Goal: Task Accomplishment & Management: Use online tool/utility

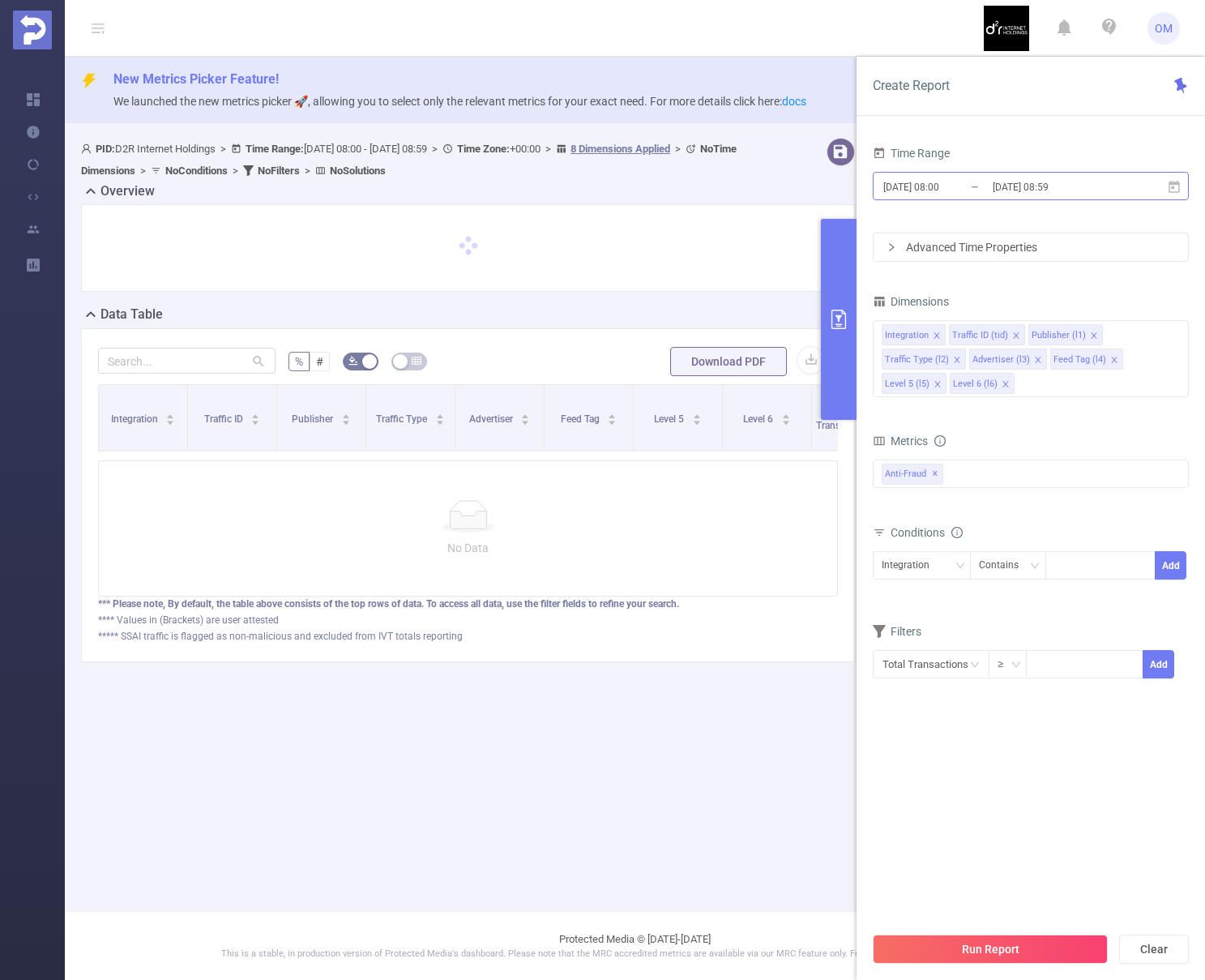
click at [896, 192] on input "[DATE] 08:00" at bounding box center [947, 186] width 131 height 22
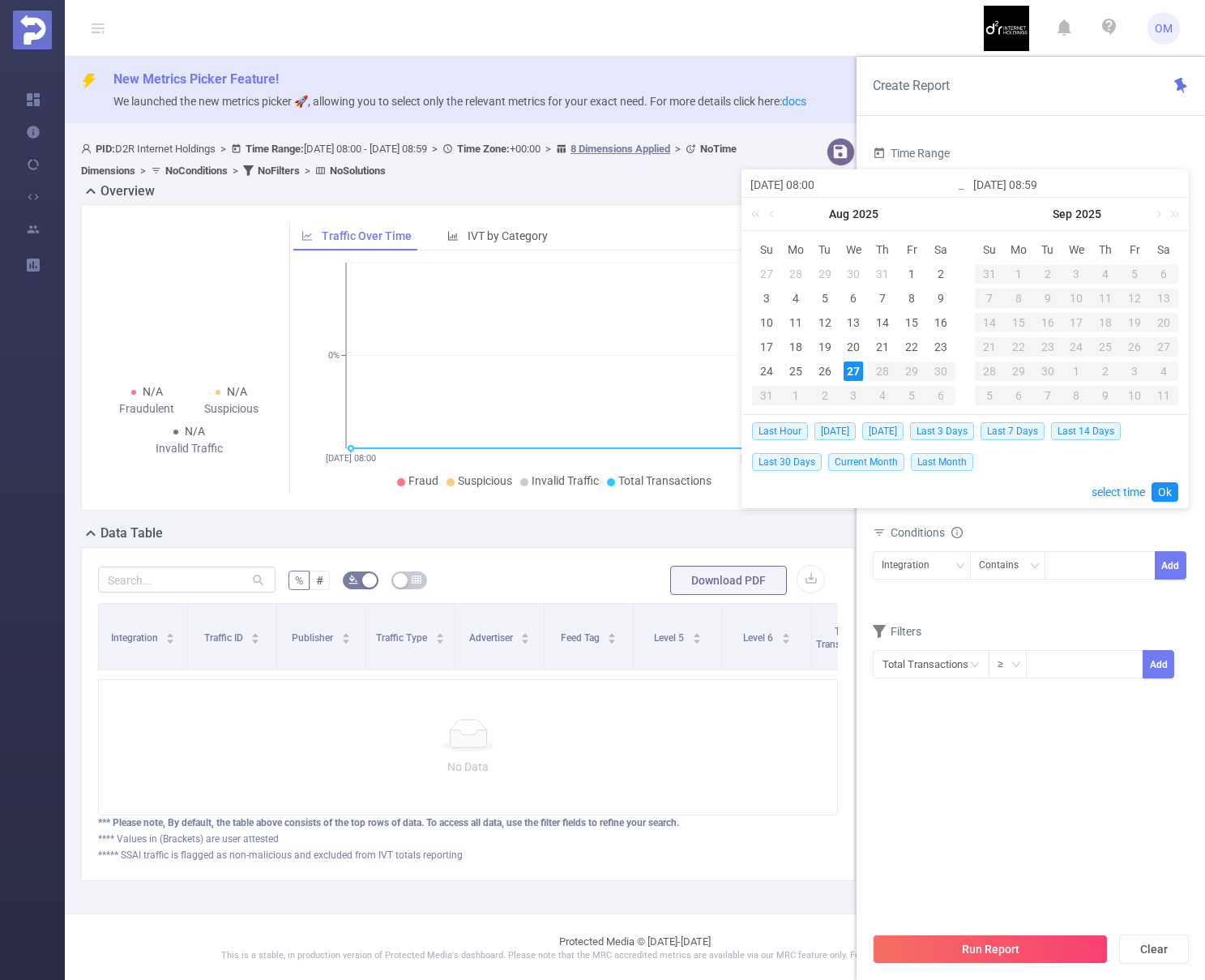
click at [854, 372] on div "27" at bounding box center [853, 370] width 20 height 20
click at [1108, 492] on link "select time" at bounding box center [1117, 492] width 53 height 31
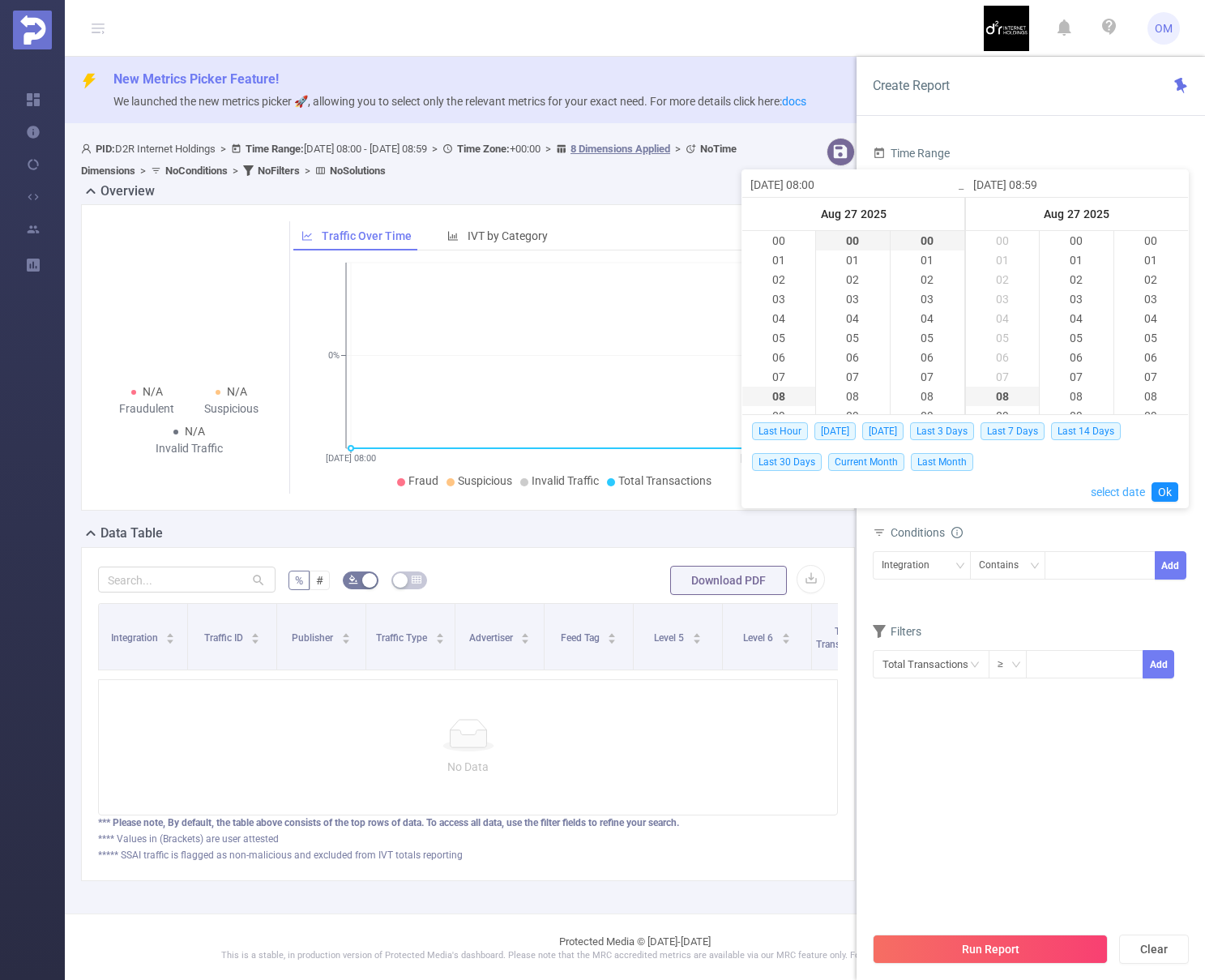
scroll to position [1147, 0]
click at [781, 260] on li "09" at bounding box center [779, 260] width 73 height 20
type input "[DATE] 09:00"
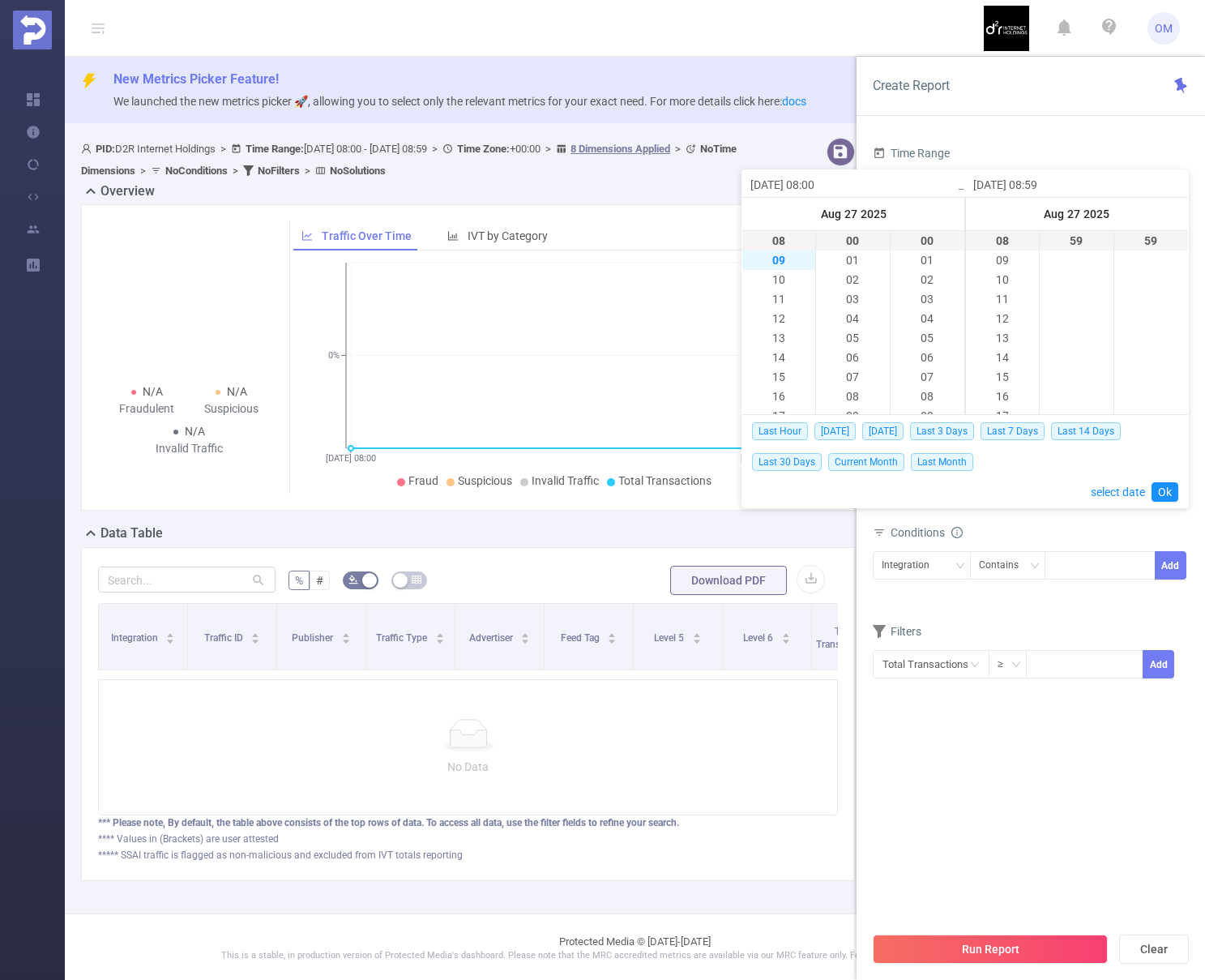
type input "[DATE] 09:00"
click at [1077, 376] on li "15" at bounding box center [1076, 379] width 73 height 20
type input "[DATE] 09:59"
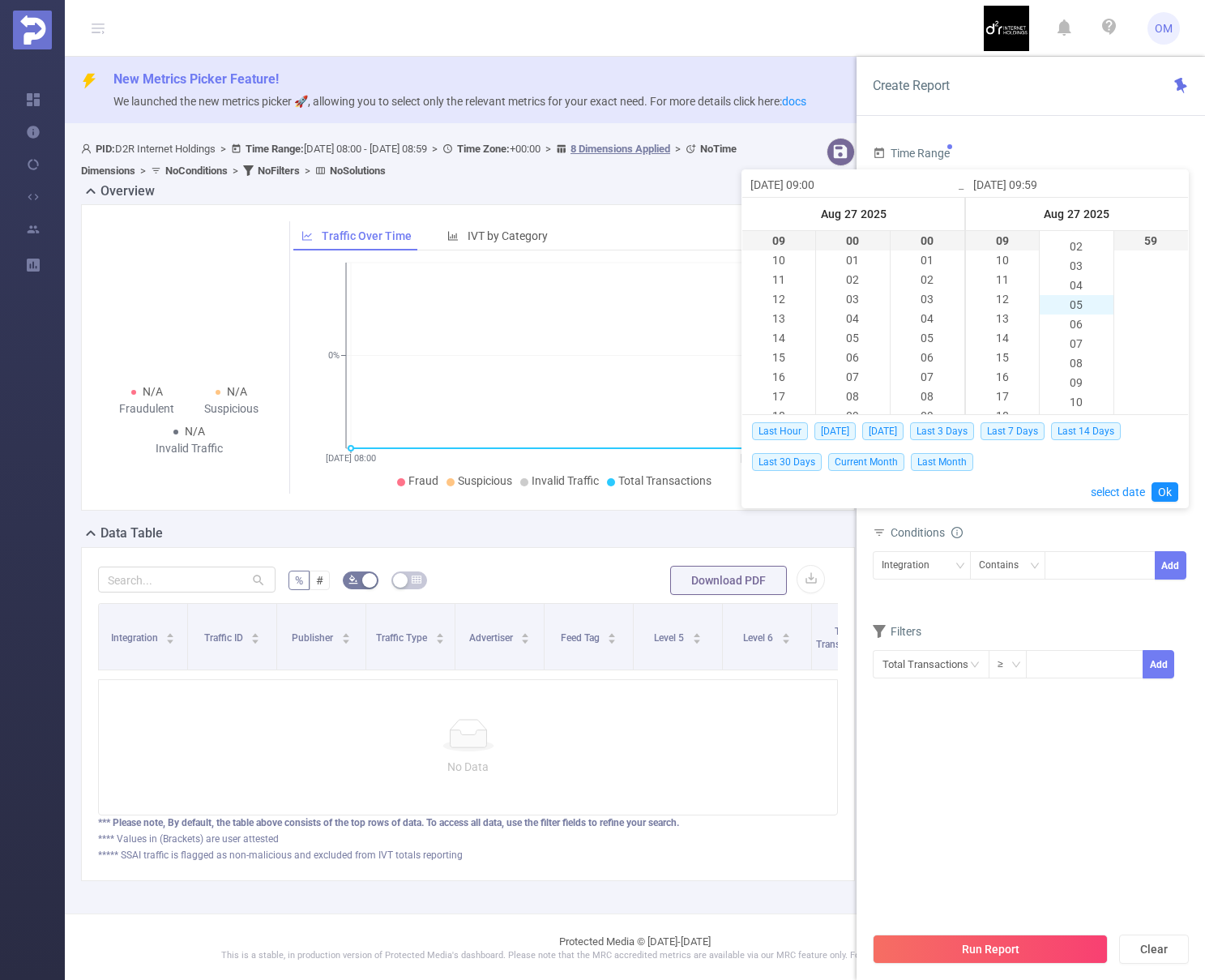
scroll to position [152, 0]
click at [1064, 378] on li "15" at bounding box center [1076, 380] width 73 height 20
click at [1162, 496] on link "Ok" at bounding box center [1164, 492] width 27 height 20
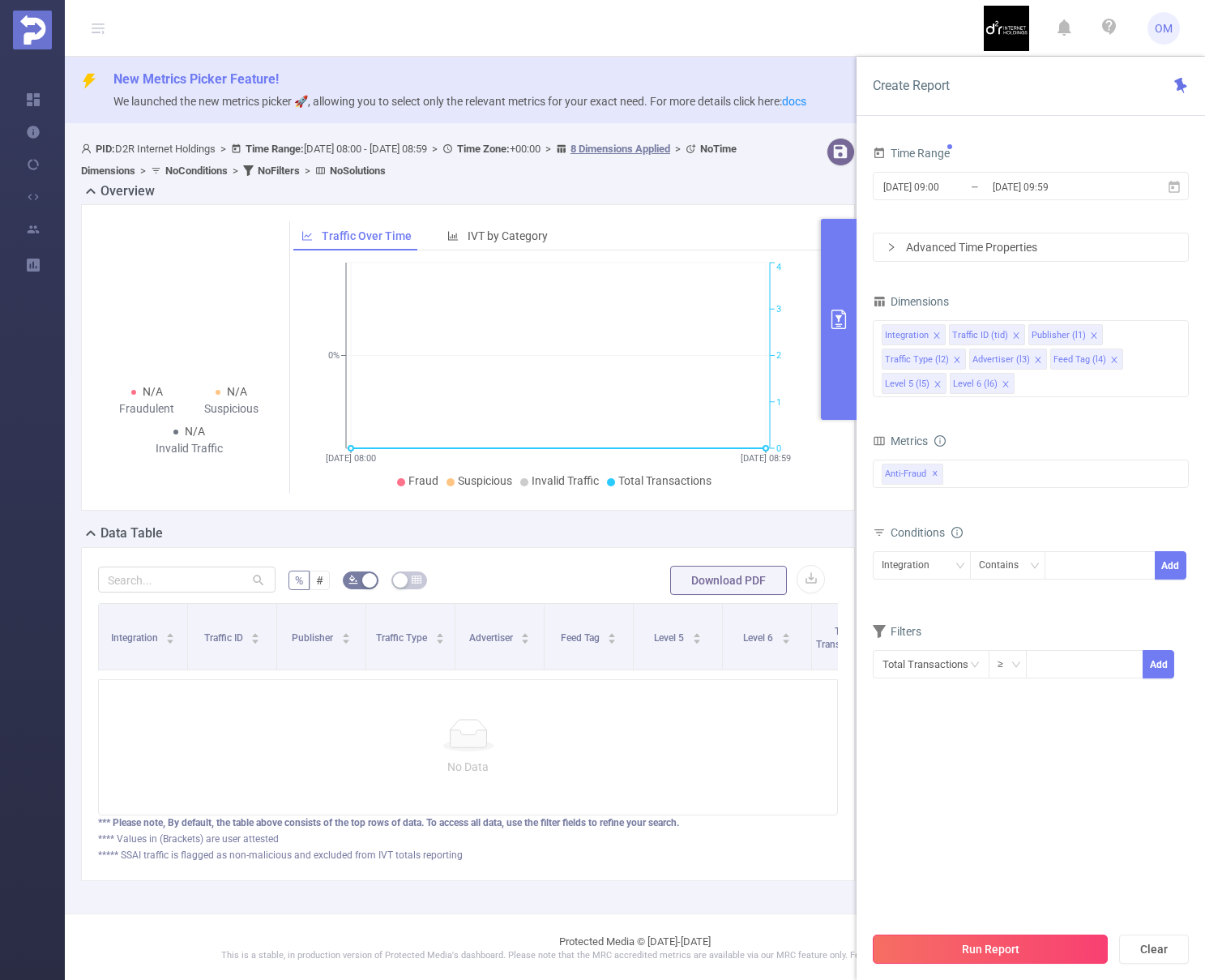
click at [982, 953] on button "Run Report" at bounding box center [989, 948] width 235 height 29
